Goal: Task Accomplishment & Management: Manage account settings

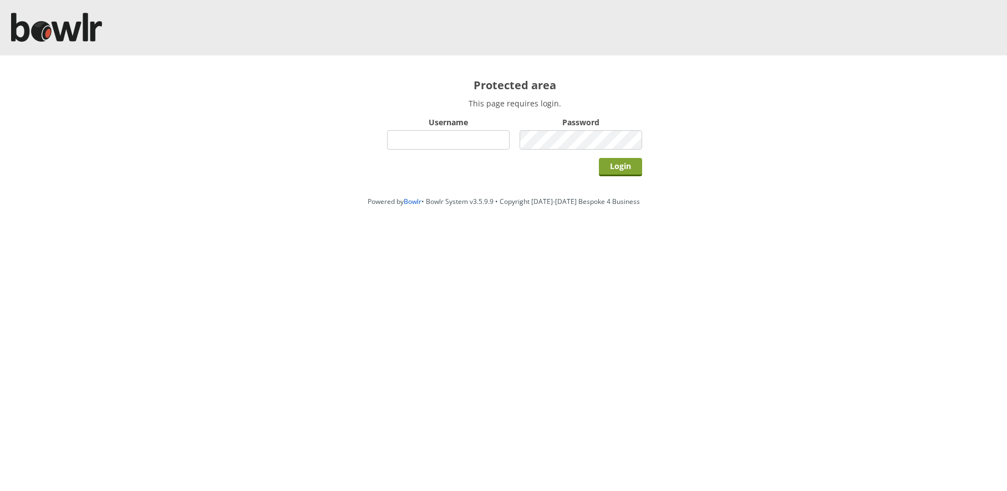
type input "hornseaindoorbowlsclub"
click at [633, 140] on form "Username hornseaindoorbowlsclub Password Login" at bounding box center [514, 147] width 255 height 66
click at [622, 169] on input "Login" at bounding box center [620, 167] width 43 height 18
type input "hornseaindoorbowlsclub"
click at [613, 177] on div "Login" at bounding box center [514, 167] width 255 height 28
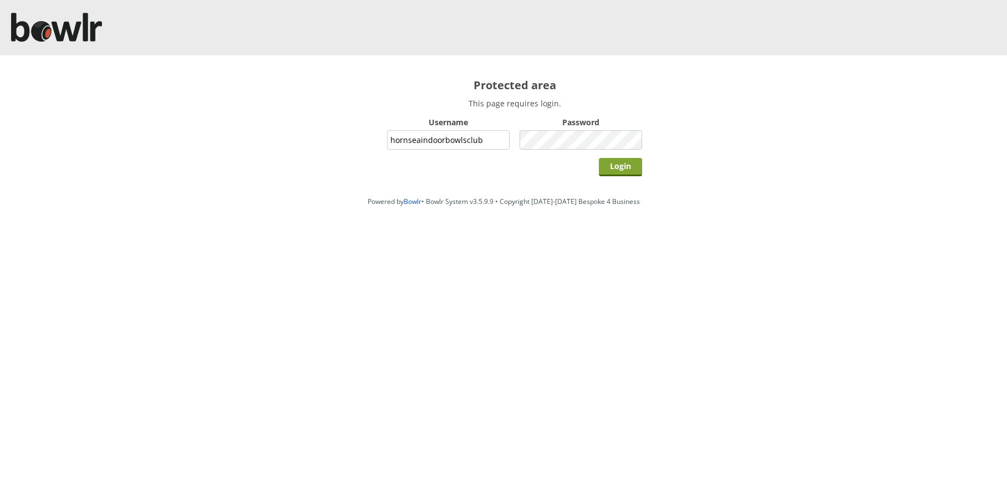
click at [614, 170] on input "Login" at bounding box center [620, 167] width 43 height 18
